Goal: Check status: Check status

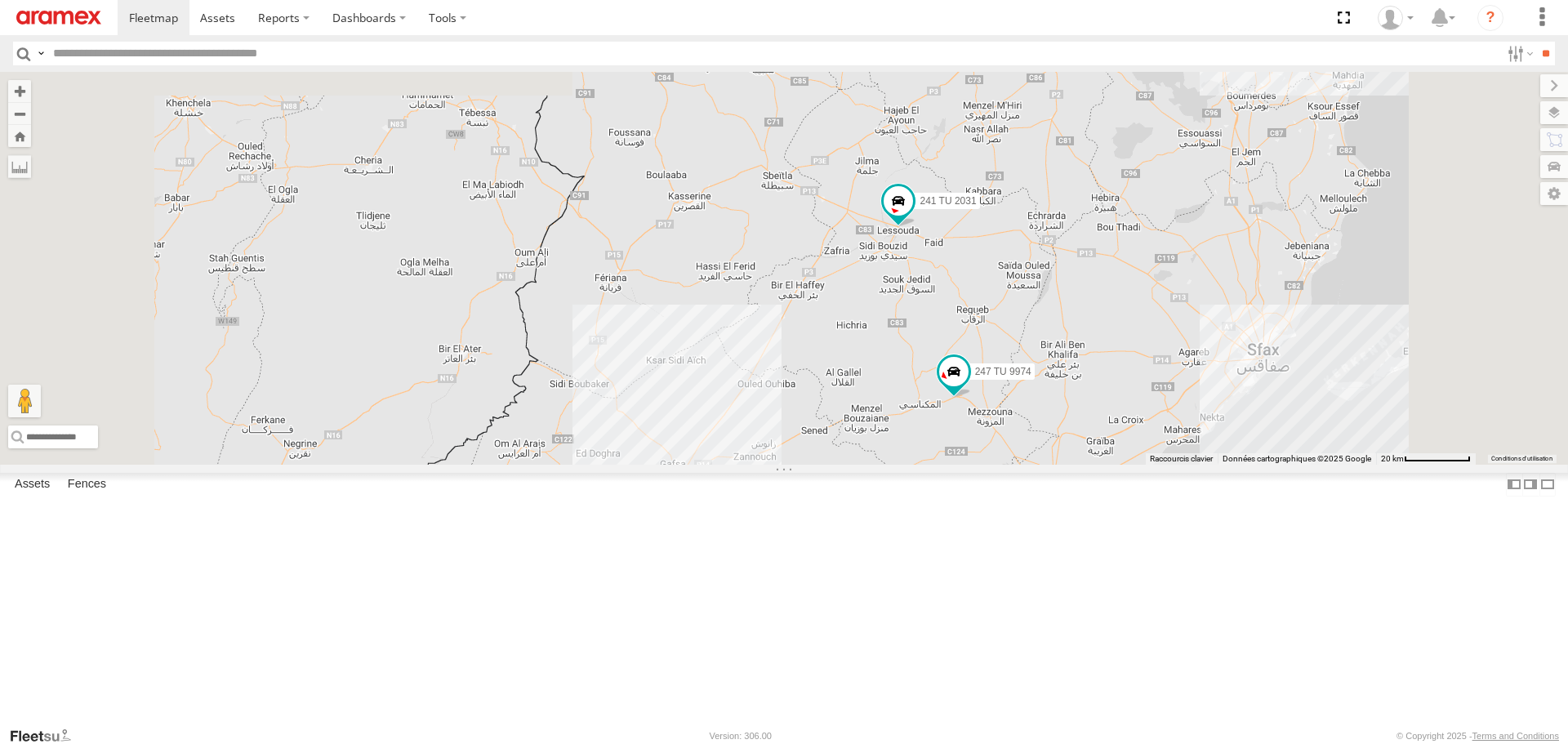
drag, startPoint x: 856, startPoint y: 351, endPoint x: 894, endPoint y: 592, distance: 244.0
click at [893, 464] on div "245 TU 4334 231 TU 3159 245 TU 9065 246 TU 8280 241 TU 2031 246 TU 8289 247 TU …" at bounding box center [784, 267] width 1568 height 392
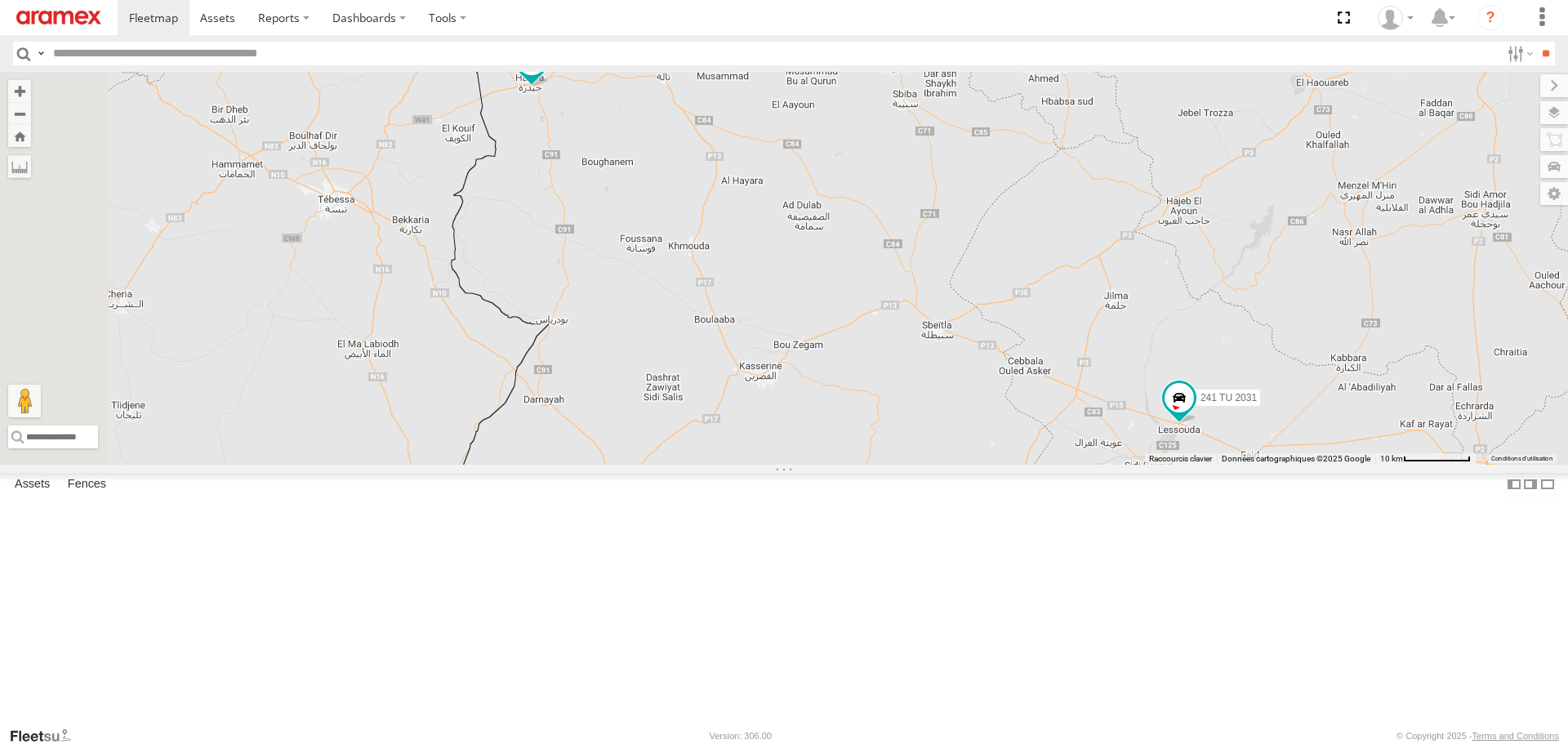
drag, startPoint x: 778, startPoint y: 314, endPoint x: 813, endPoint y: 560, distance: 248.5
click at [813, 464] on div "245 TU 4334 231 TU 3159 245 TU 9065 246 TU 8280 241 TU 2031 246 TU 8289 247 TU …" at bounding box center [784, 267] width 1568 height 392
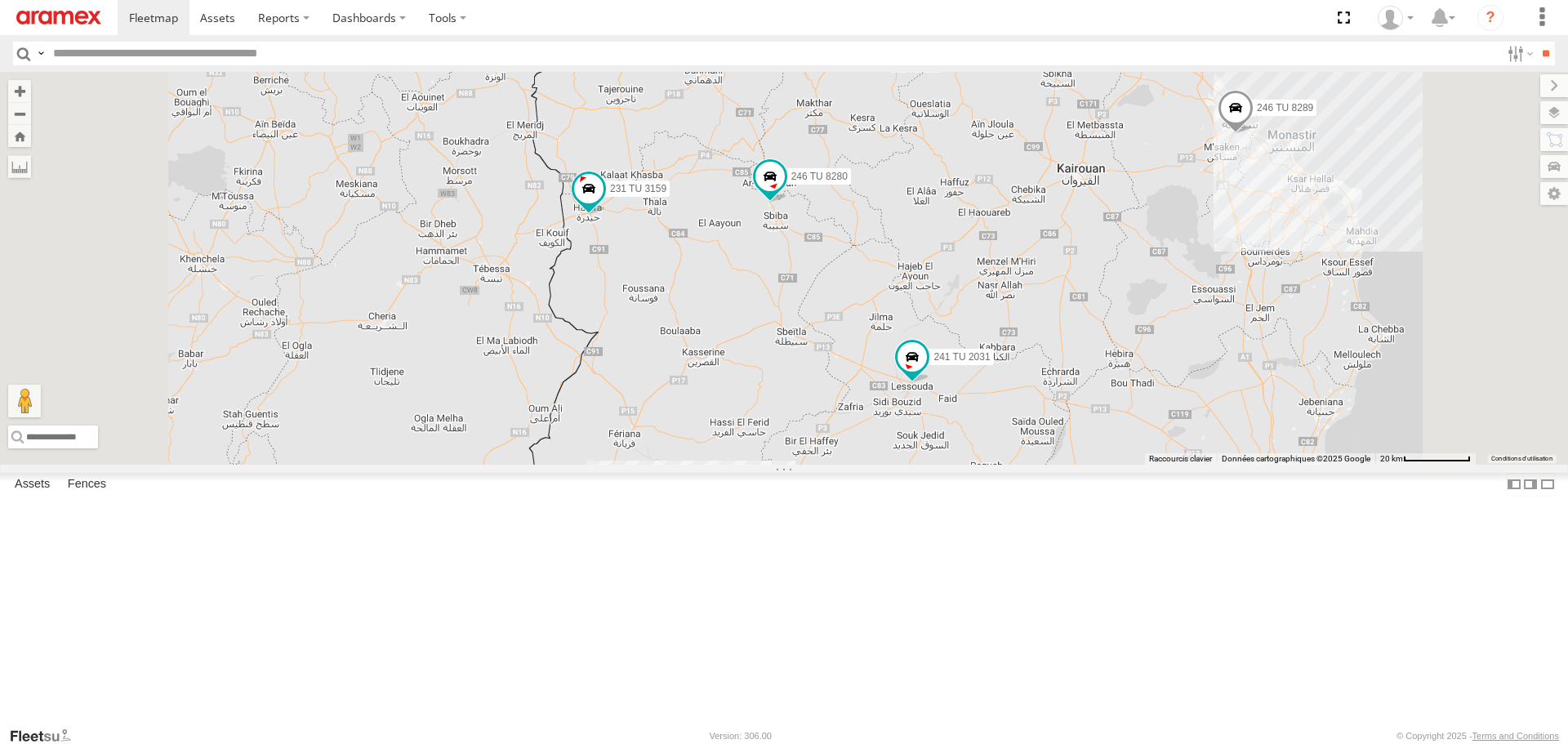
drag, startPoint x: 1055, startPoint y: 459, endPoint x: 1036, endPoint y: 401, distance: 61.0
click at [1036, 402] on div "245 TU 4334 231 TU 3159 245 TU 9065 246 TU 8280 241 TU 2031 246 TU 8289 247 TU …" at bounding box center [784, 267] width 1568 height 392
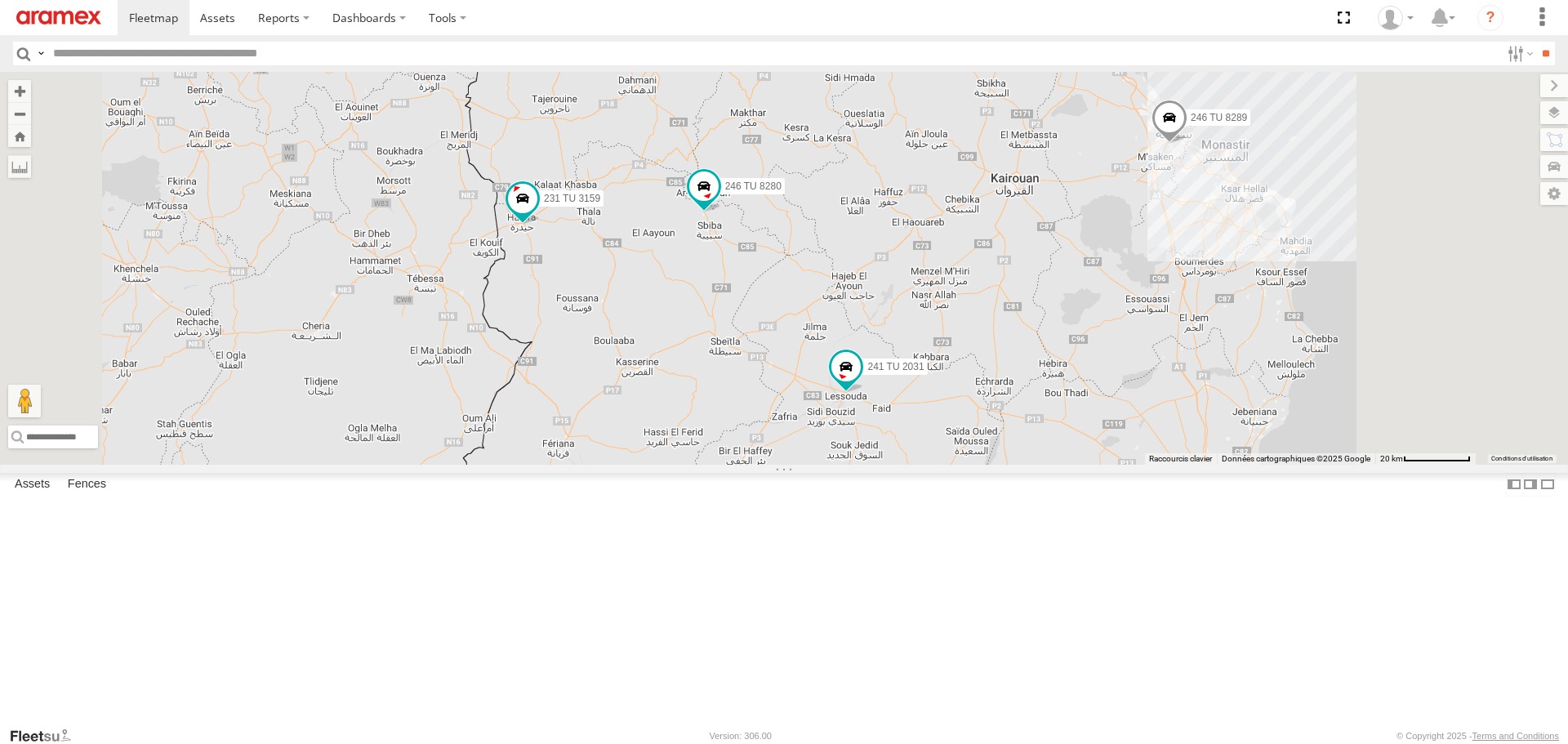
drag, startPoint x: 1317, startPoint y: 341, endPoint x: 1247, endPoint y: 386, distance: 83.2
click at [1249, 386] on div "245 TU 4334 231 TU 3159 245 TU 9065 246 TU 8280 241 TU 2031 246 TU 8289 247 TU …" at bounding box center [784, 267] width 1568 height 392
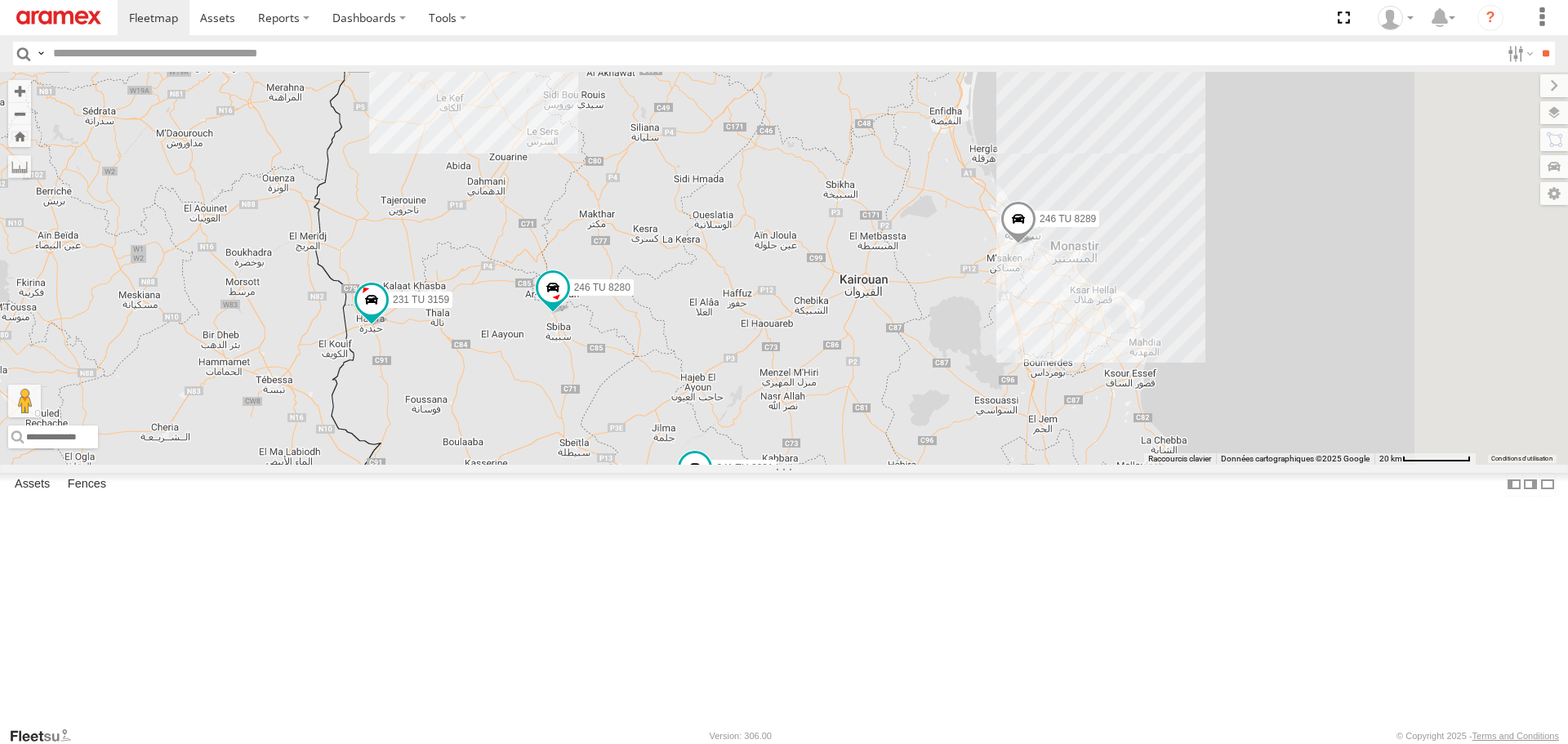
click at [1036, 245] on span at bounding box center [1018, 223] width 36 height 44
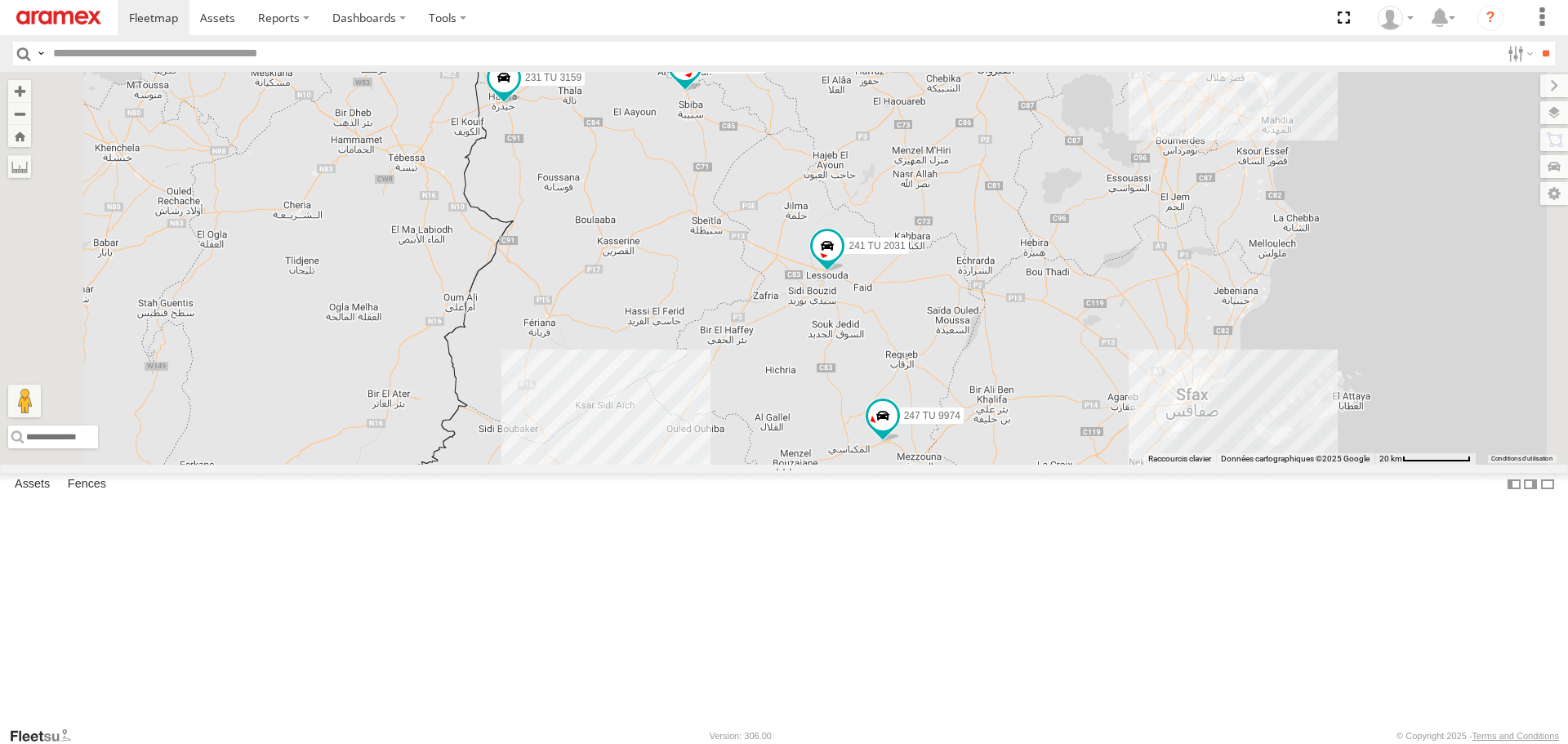
drag, startPoint x: 1055, startPoint y: 531, endPoint x: 1204, endPoint y: 283, distance: 289.3
click at [1197, 295] on div "245 TU 4334 231 TU 3159 245 TU 9065 246 TU 8280 241 TU 2031 246 TU 8289 247 TU …" at bounding box center [784, 267] width 1568 height 392
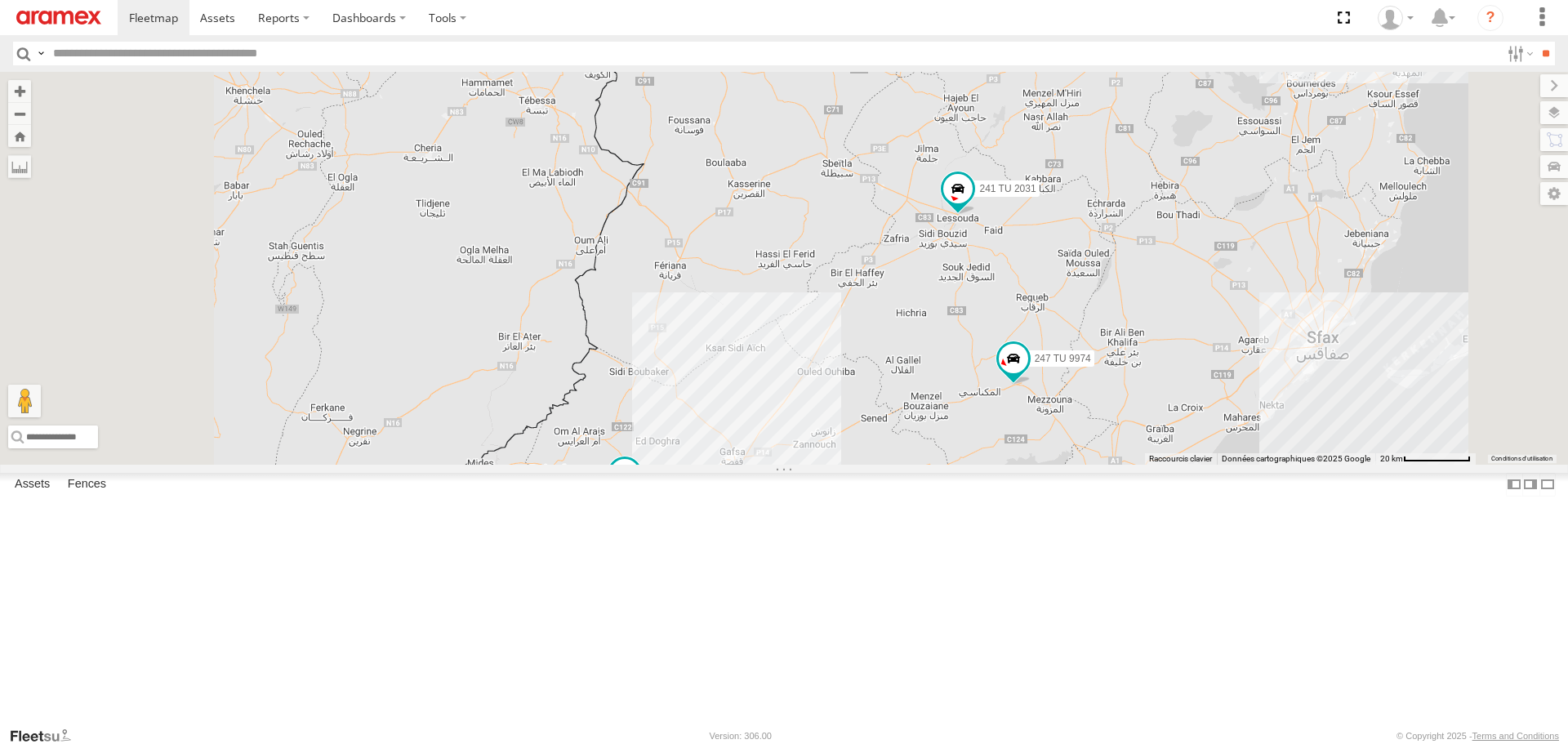
drag, startPoint x: 1068, startPoint y: 352, endPoint x: 1114, endPoint y: 455, distance: 112.8
click at [1114, 455] on div "245 TU 4334 231 TU 3159 245 TU 9065 246 TU 8280 241 TU 2031 246 TU 8289 247 TU …" at bounding box center [784, 267] width 1568 height 392
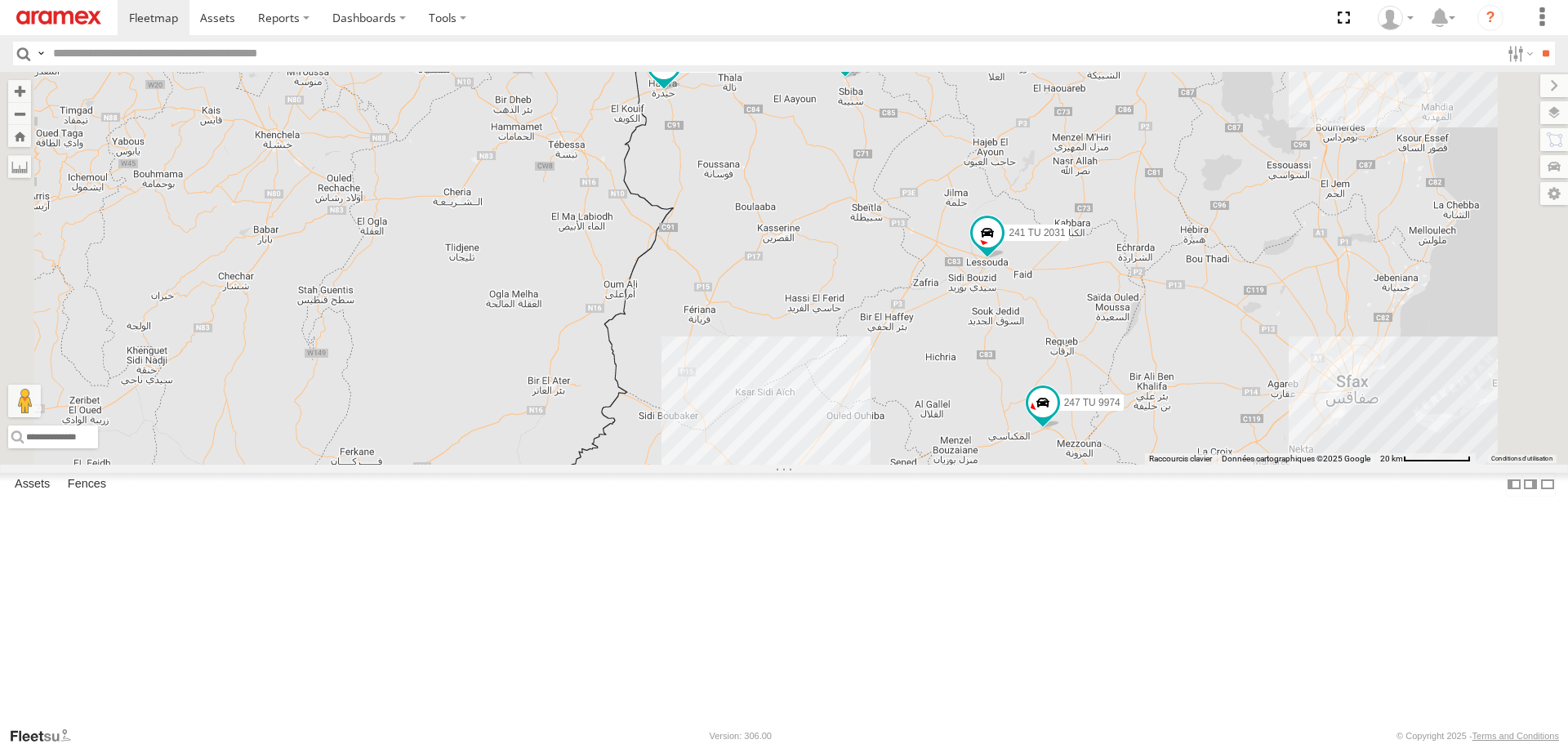
drag, startPoint x: 1098, startPoint y: 536, endPoint x: 1167, endPoint y: 387, distance: 164.2
click at [1165, 392] on div "245 TU 4334 231 TU 3159 245 TU 9065 246 TU 8280 241 TU 2031 246 TU 8289 247 TU …" at bounding box center [784, 267] width 1568 height 392
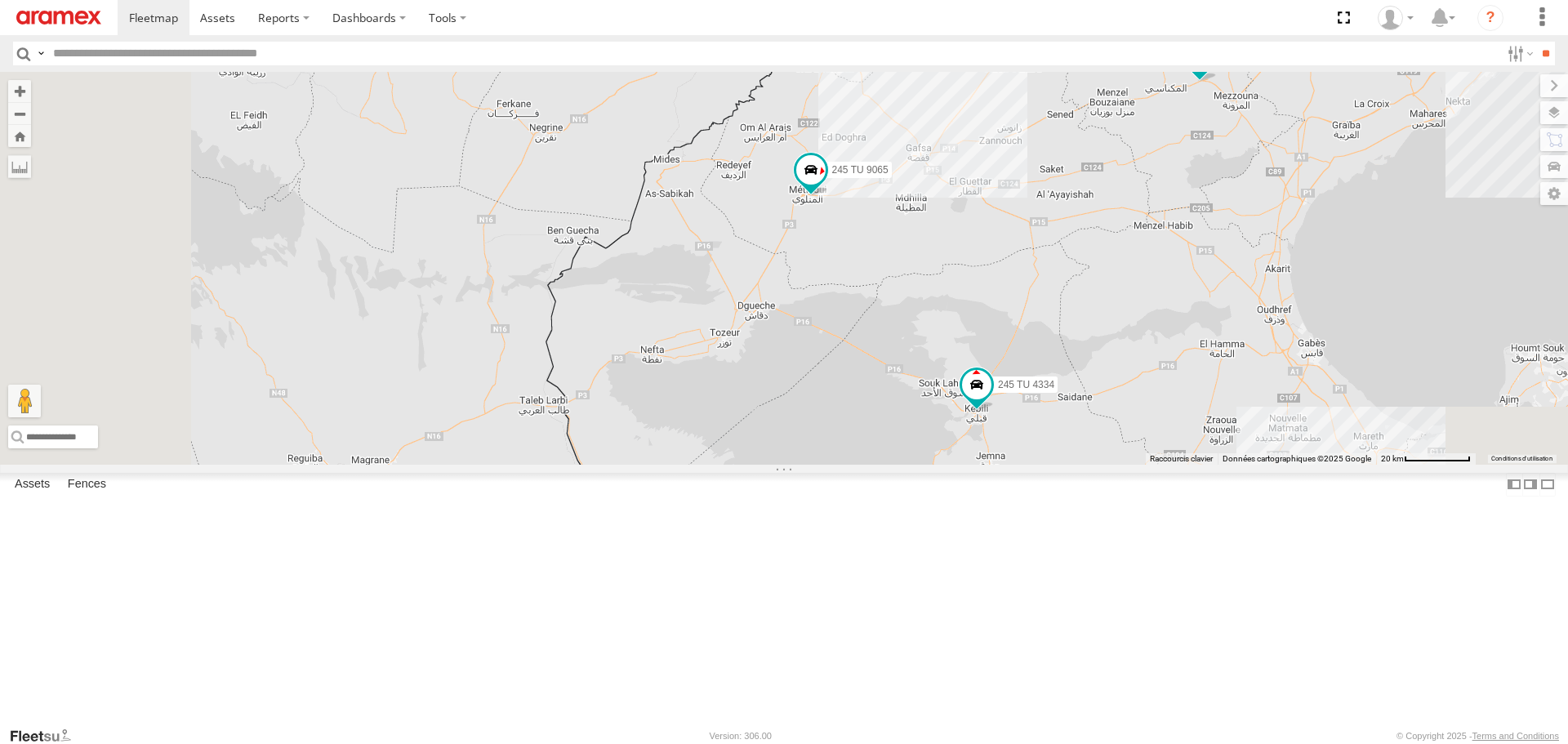
drag, startPoint x: 1091, startPoint y: 469, endPoint x: 1062, endPoint y: 398, distance: 76.7
click at [1062, 398] on div "245 TU 4334 231 TU 3159 245 TU 9065 246 TU 8280 241 TU 2031 246 TU 8289 247 TU …" at bounding box center [784, 267] width 1568 height 392
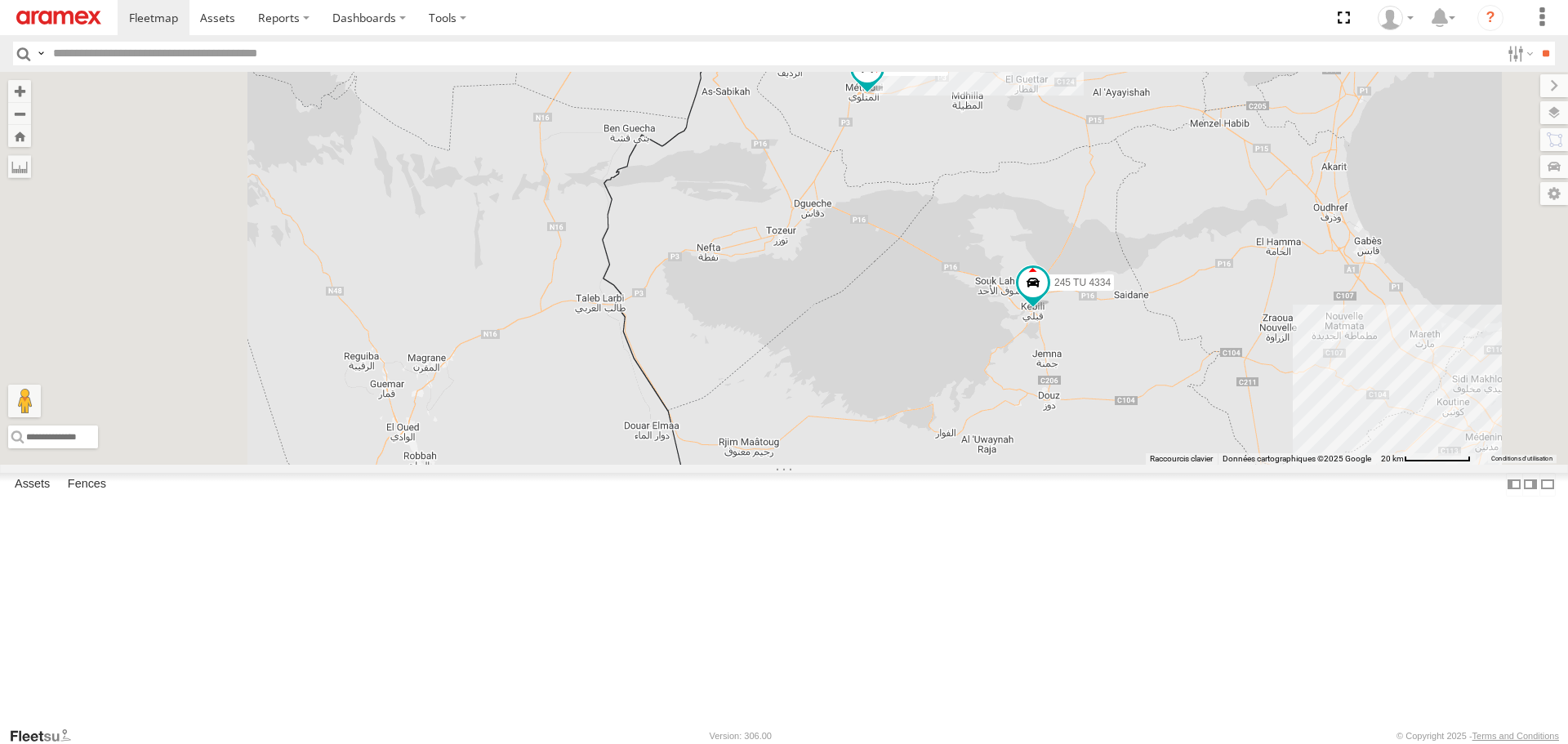
drag, startPoint x: 964, startPoint y: 389, endPoint x: 1074, endPoint y: 393, distance: 110.1
click at [1074, 393] on div "245 TU 4334 231 TU 3159 245 TU 9065 246 TU 8280 241 TU 2031 246 TU 8289 247 TU …" at bounding box center [784, 267] width 1568 height 392
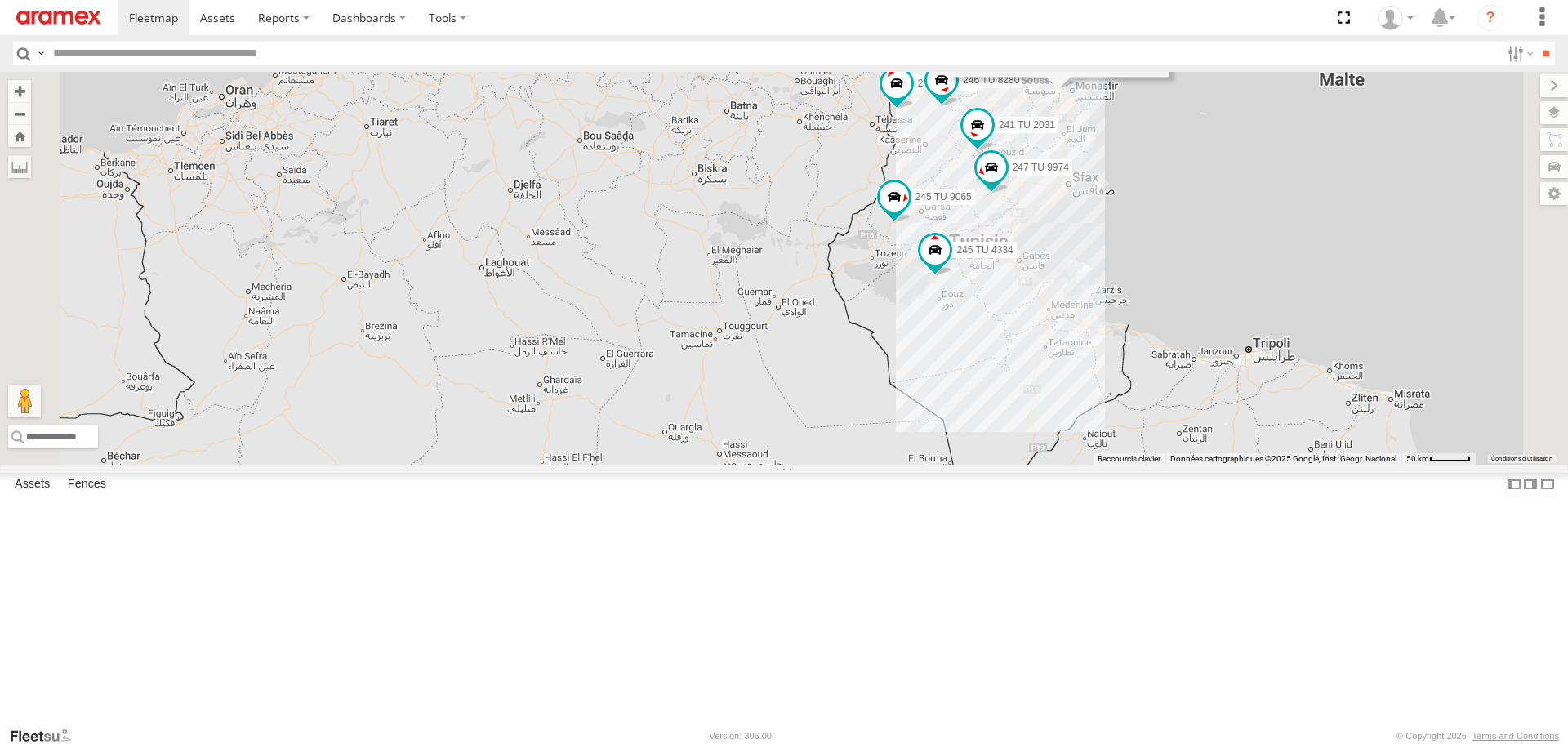
drag, startPoint x: 1081, startPoint y: 429, endPoint x: 1010, endPoint y: 484, distance: 89.8
click at [1018, 464] on div "245 TU 4334 231 TU 3159 245 TU 9065 246 TU 8280 241 TU 2031 246 TU 8289 247 TU …" at bounding box center [784, 267] width 1568 height 392
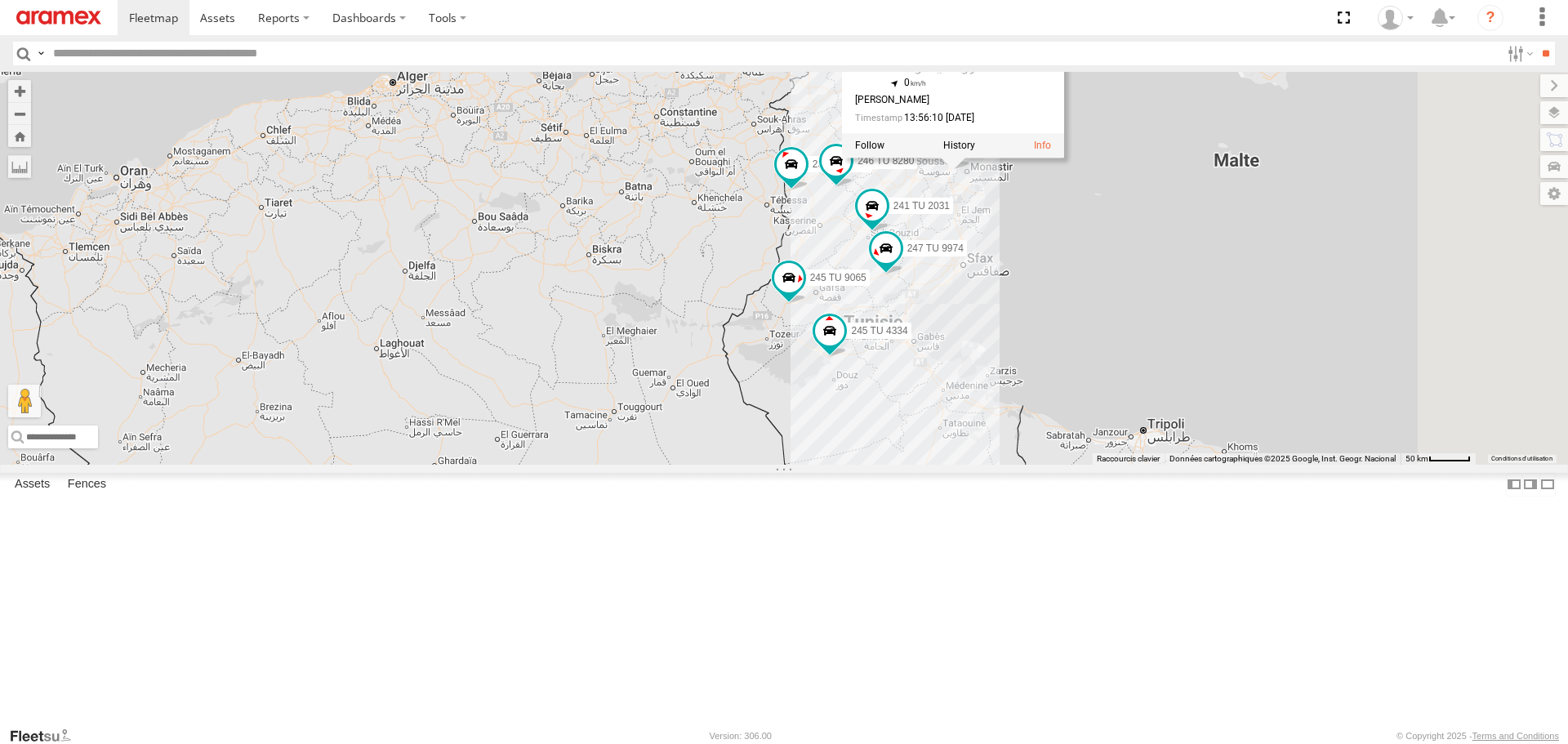
click at [0, 0] on div "246 TU 8280" at bounding box center [0, 0] width 0 height 0
